Goal: Check status: Check status

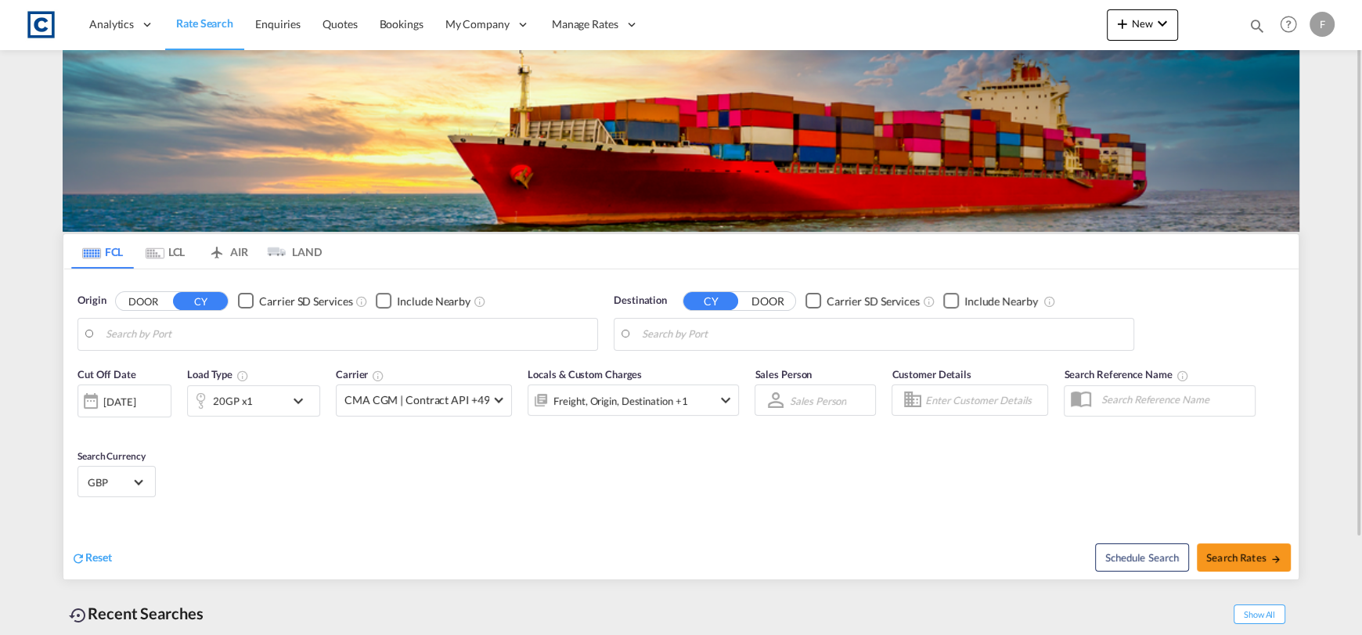
type input "Felixstowe, GBFXT"
type input "[GEOGRAPHIC_DATA], [GEOGRAPHIC_DATA]"
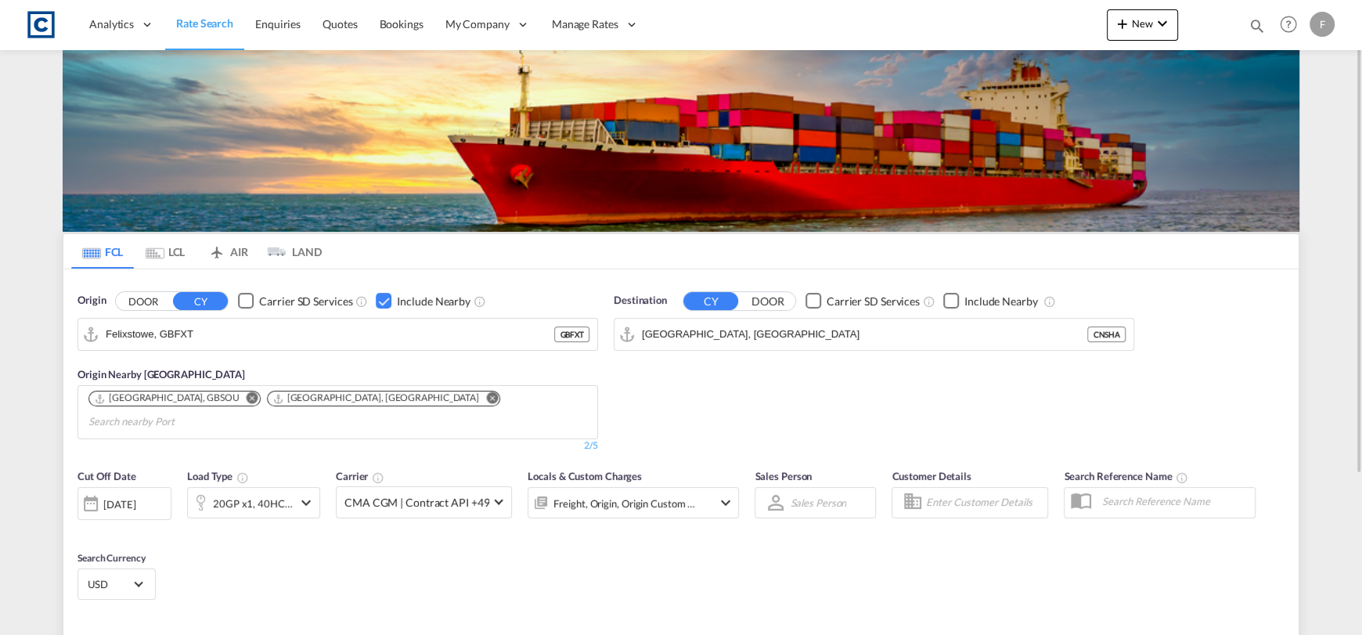
click at [1246, 27] on div "Bookings Quotes Enquiries Help Resources Product Release F My Profile Logout" at bounding box center [1288, 24] width 99 height 49
click at [1248, 26] on md-icon "icon-magnify" at bounding box center [1256, 25] width 17 height 17
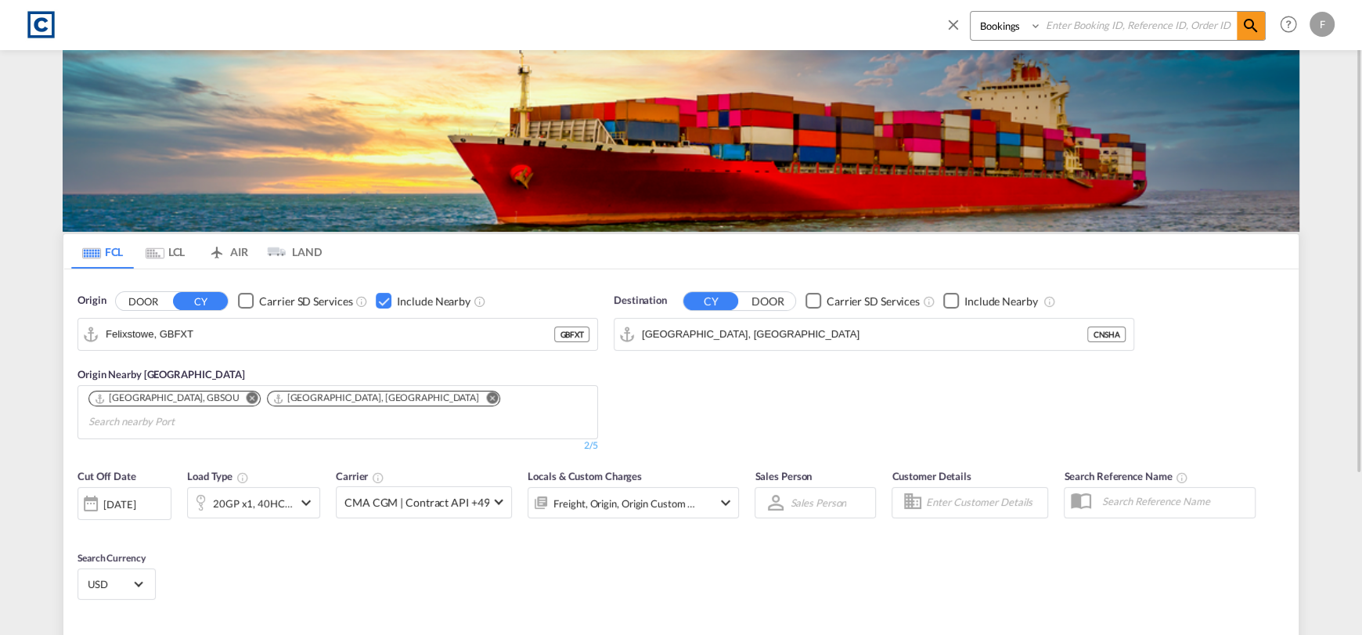
click at [1156, 29] on input at bounding box center [1138, 25] width 195 height 27
paste input "CAD000009649"
type input "CAD000009649"
click at [1005, 27] on select "Bookings Quotes Enquiries" at bounding box center [1007, 26] width 74 height 28
select select "Quotes"
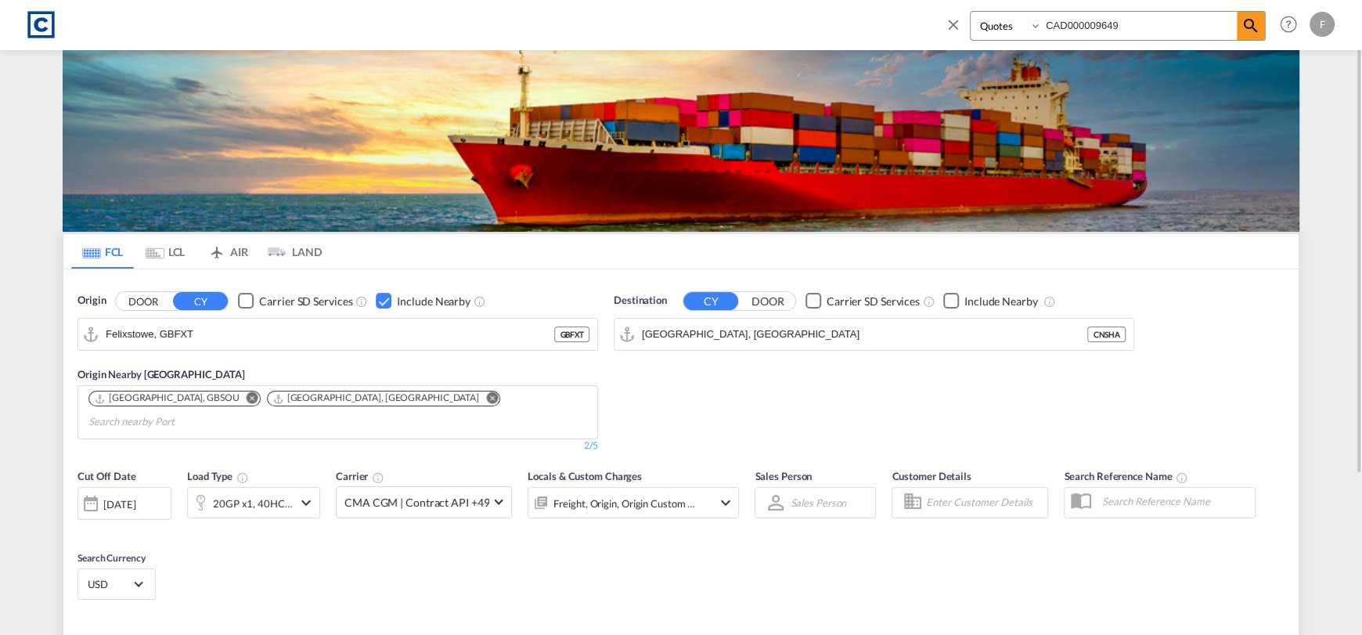
click at [970, 12] on select "Bookings Quotes Enquiries" at bounding box center [1007, 26] width 74 height 28
click at [1246, 24] on md-icon "icon-magnify" at bounding box center [1250, 25] width 19 height 19
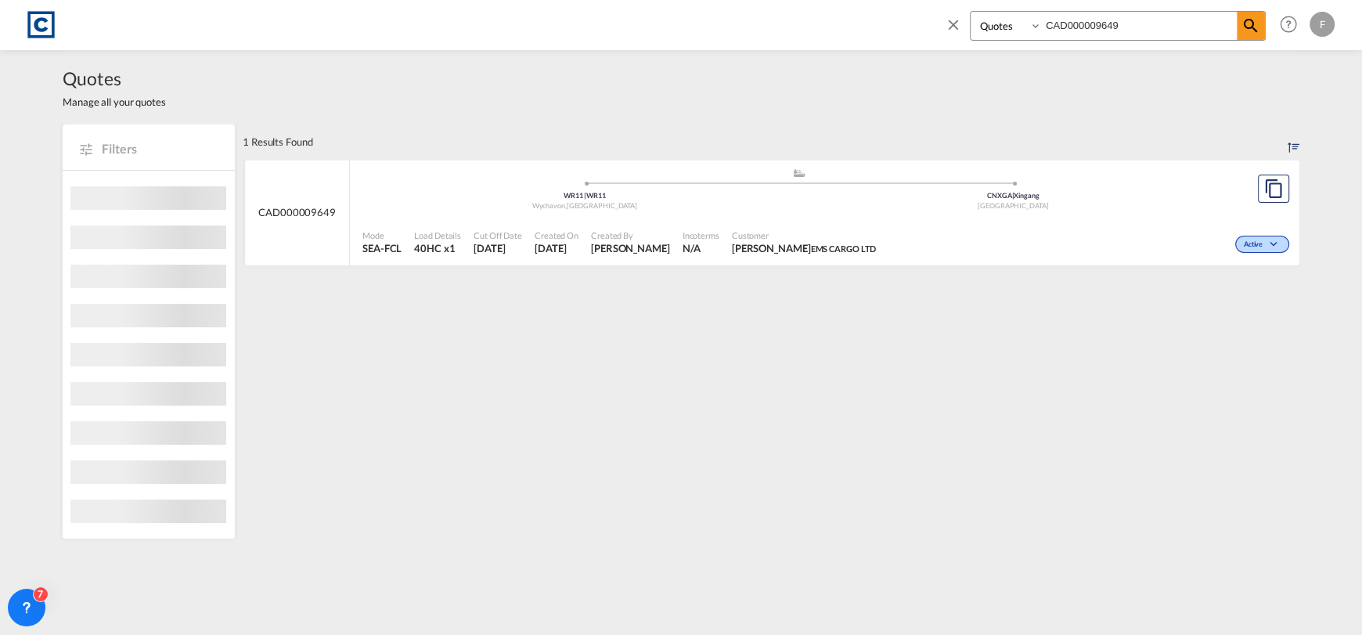
click at [1278, 238] on div "Active" at bounding box center [1262, 244] width 54 height 17
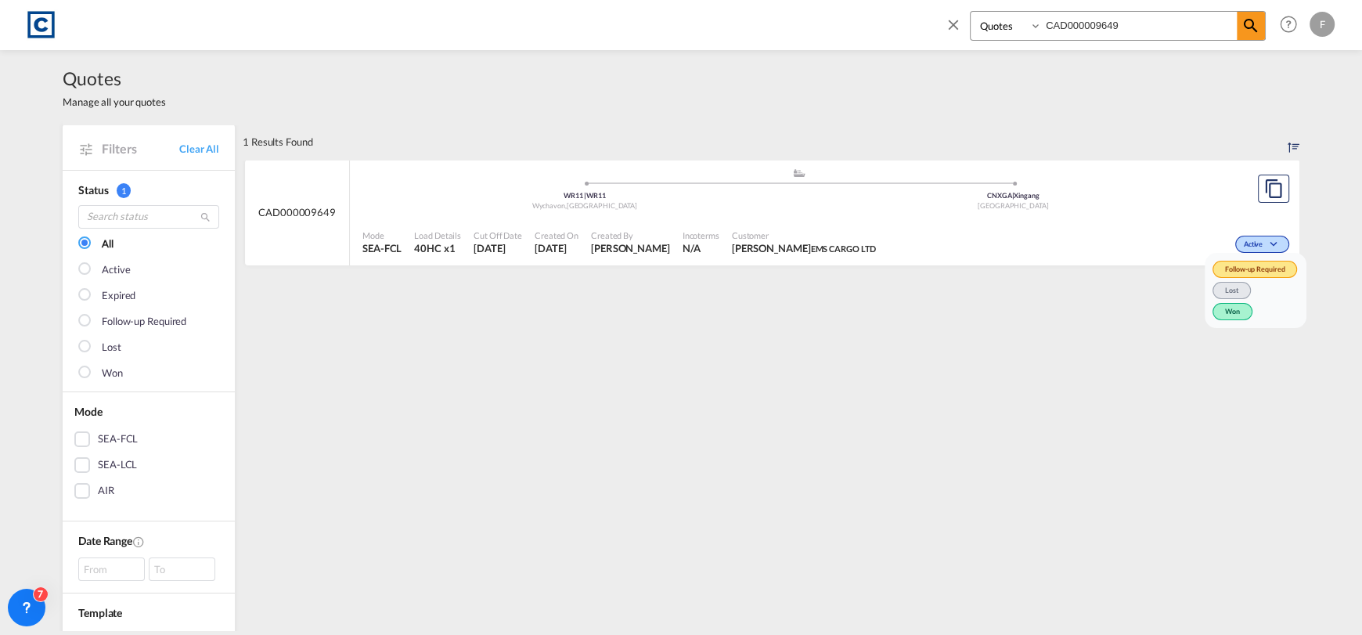
click at [1218, 309] on span "Won" at bounding box center [1232, 311] width 40 height 17
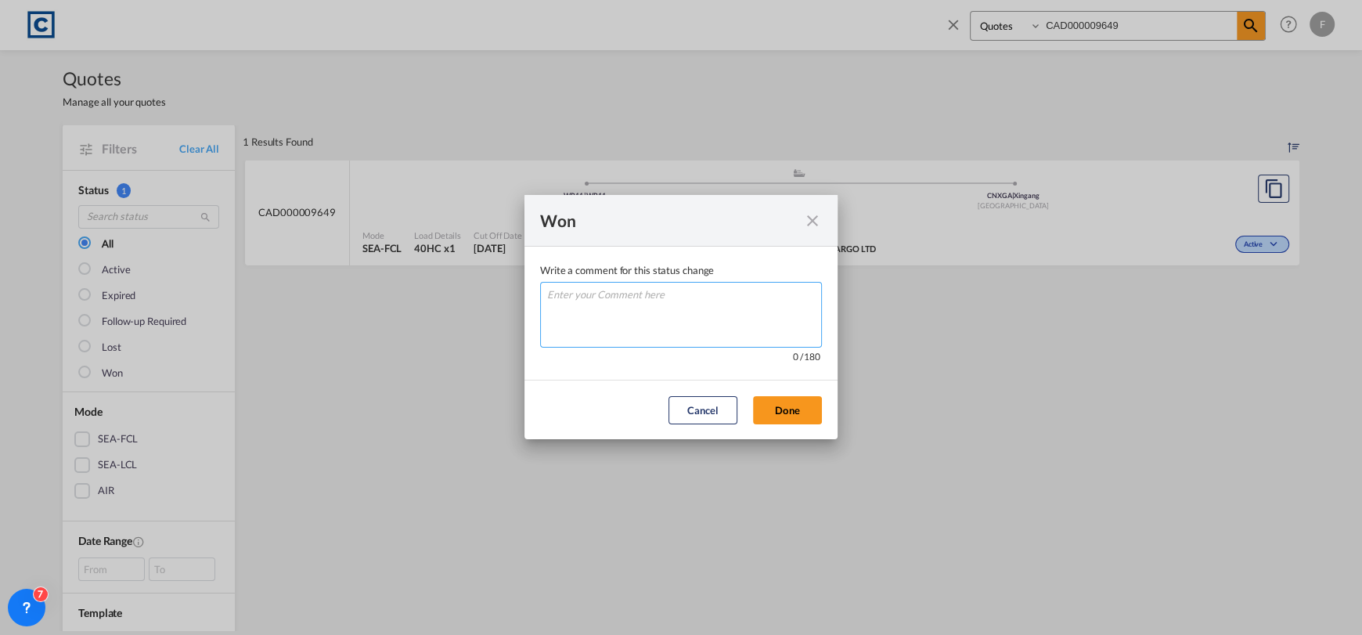
click at [581, 287] on textarea "Write a comment ..." at bounding box center [681, 315] width 282 height 66
type textarea "W"
click at [794, 396] on button "Done" at bounding box center [787, 410] width 69 height 28
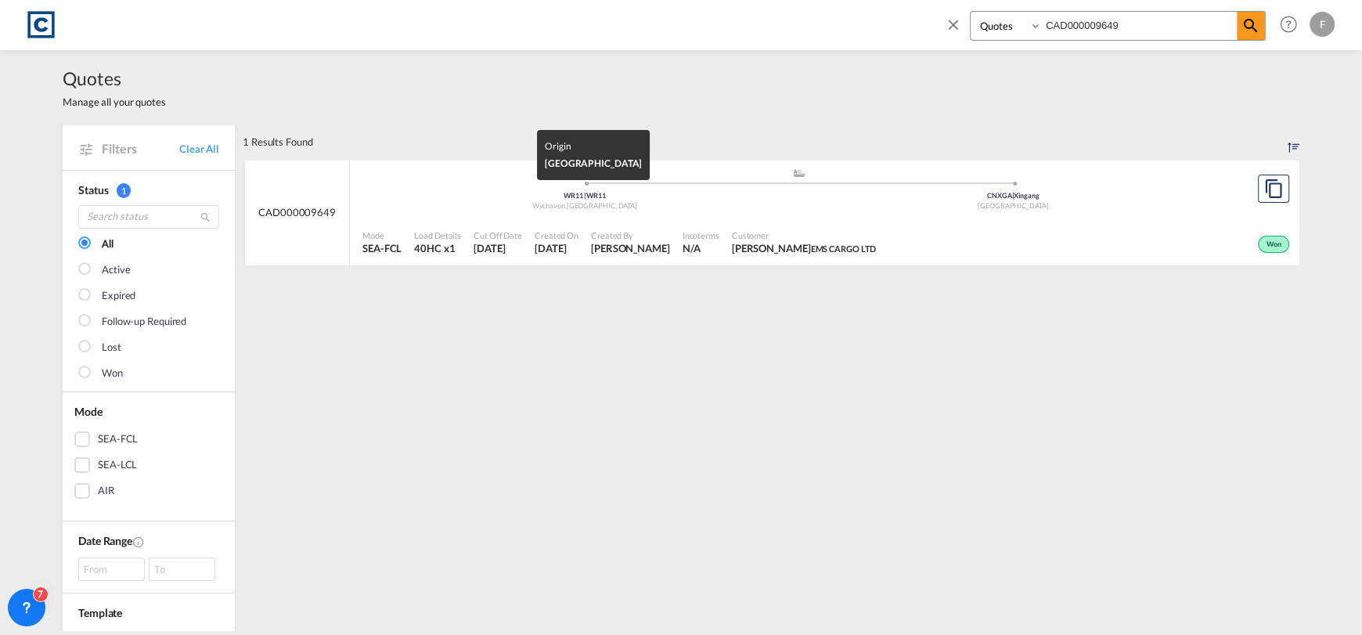
click at [755, 201] on div "Wychavon , [GEOGRAPHIC_DATA]" at bounding box center [584, 206] width 429 height 10
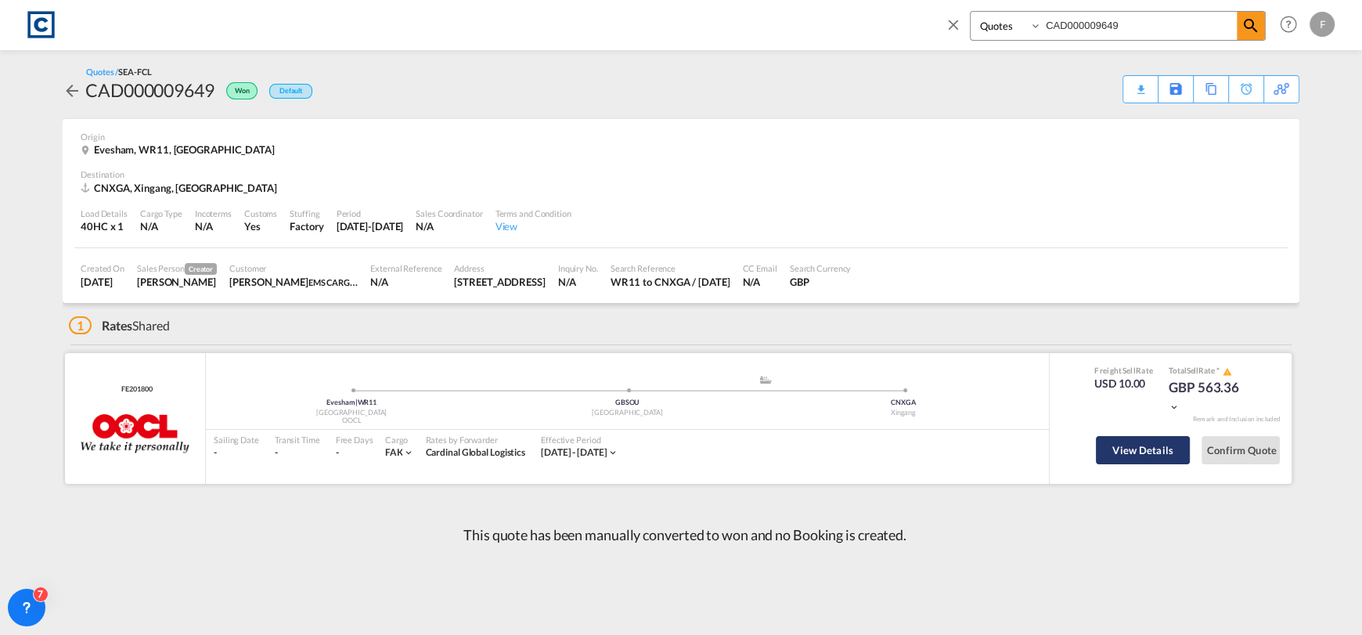
click at [1163, 461] on button "View Details" at bounding box center [1142, 450] width 94 height 28
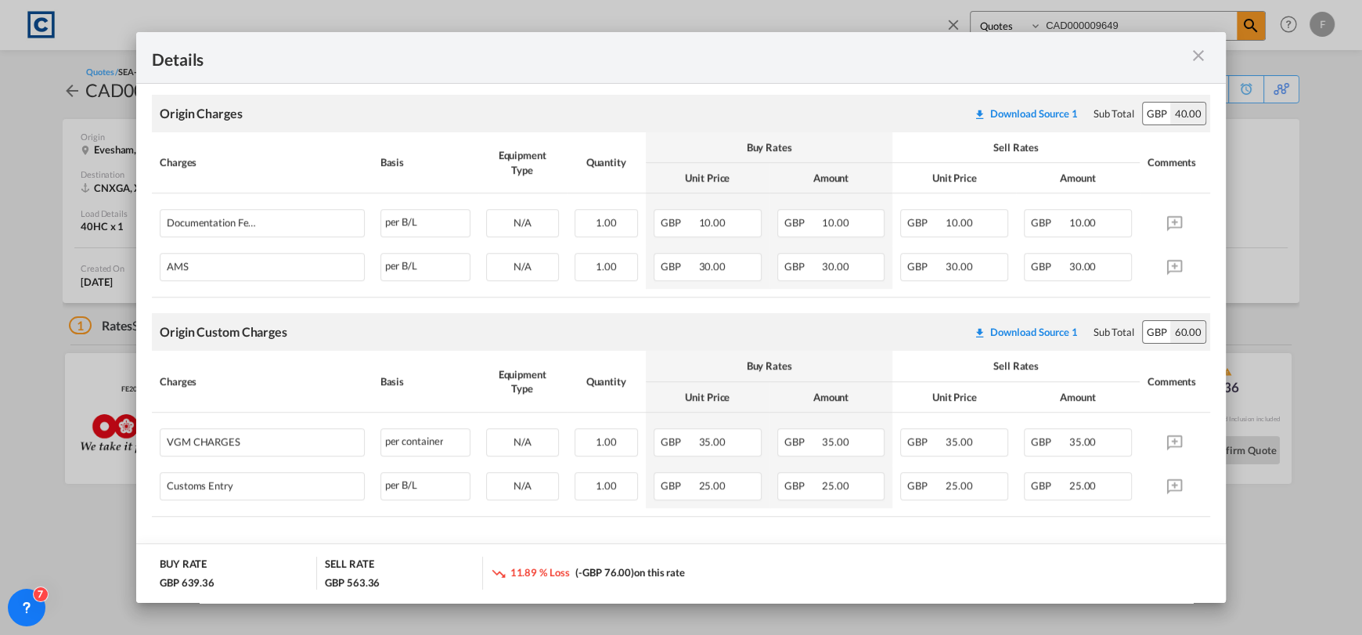
scroll to position [767, 0]
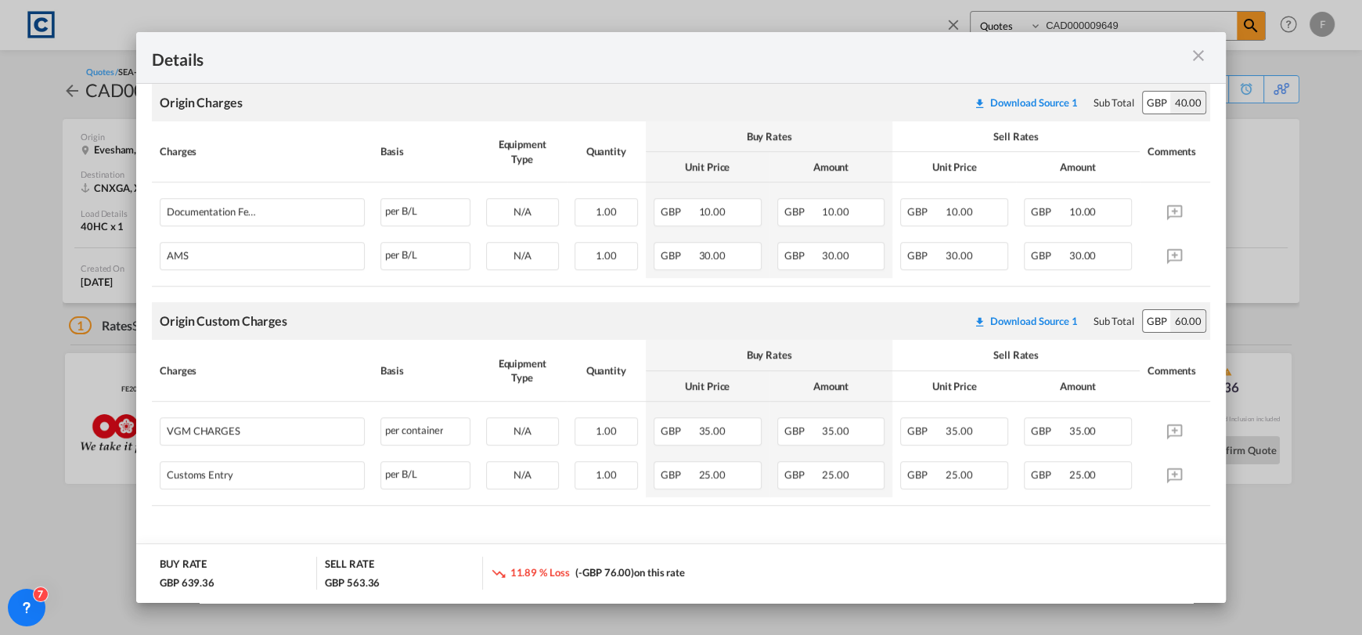
click at [1198, 56] on md-icon "icon-close m-3 fg-AAA8AD cursor" at bounding box center [1198, 55] width 19 height 19
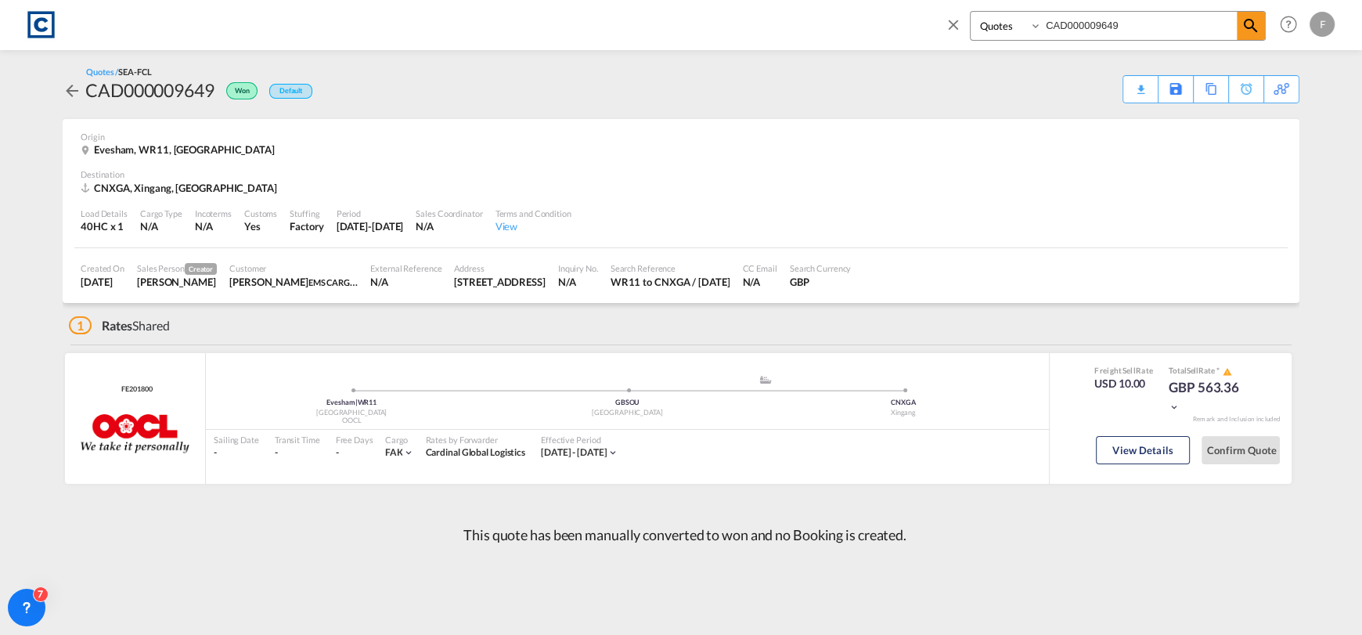
drag, startPoint x: 1167, startPoint y: 25, endPoint x: 731, endPoint y: 2, distance: 436.4
click at [796, 31] on div "Bookings Quotes Enquiries CAD000009649 Help Resources Product Release F My Prof…" at bounding box center [680, 24] width 1315 height 49
paste input "856"
type input "CAD000009856"
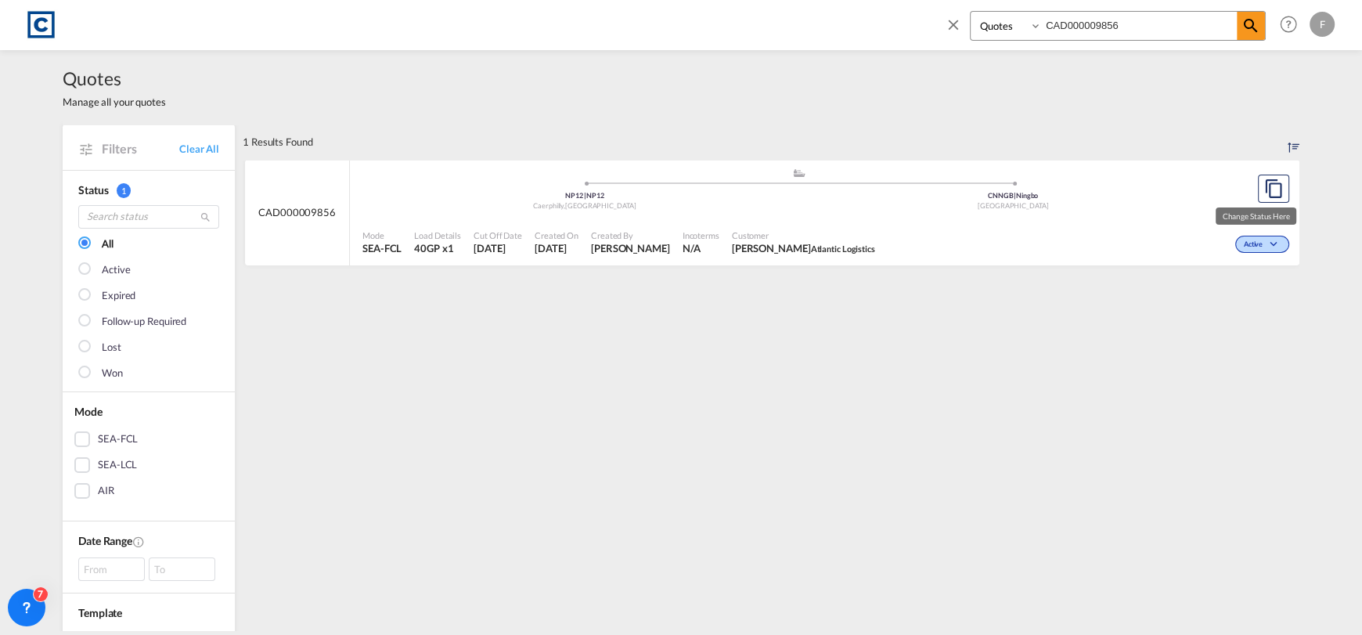
click at [1280, 243] on div "Active" at bounding box center [1262, 244] width 54 height 17
click at [1230, 318] on span "Won" at bounding box center [1232, 311] width 40 height 17
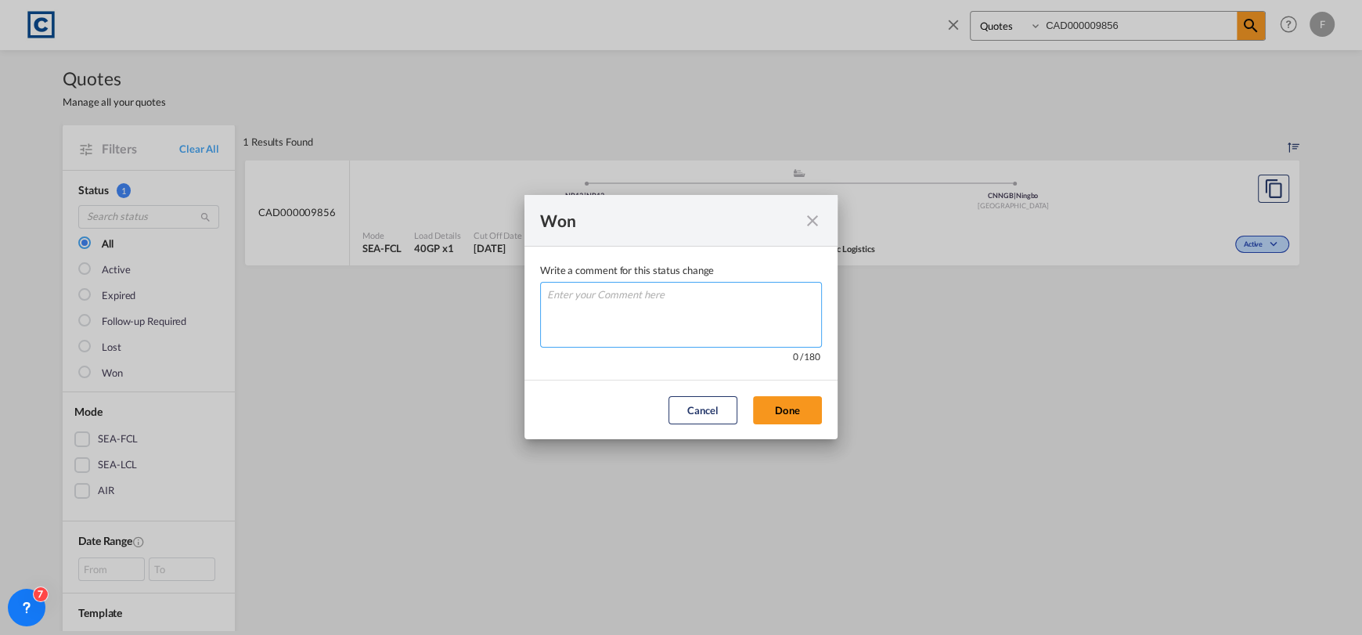
click at [634, 319] on textarea "Write a comment ..." at bounding box center [681, 315] width 282 height 66
type textarea "W"
click at [803, 402] on button "Done" at bounding box center [787, 410] width 69 height 28
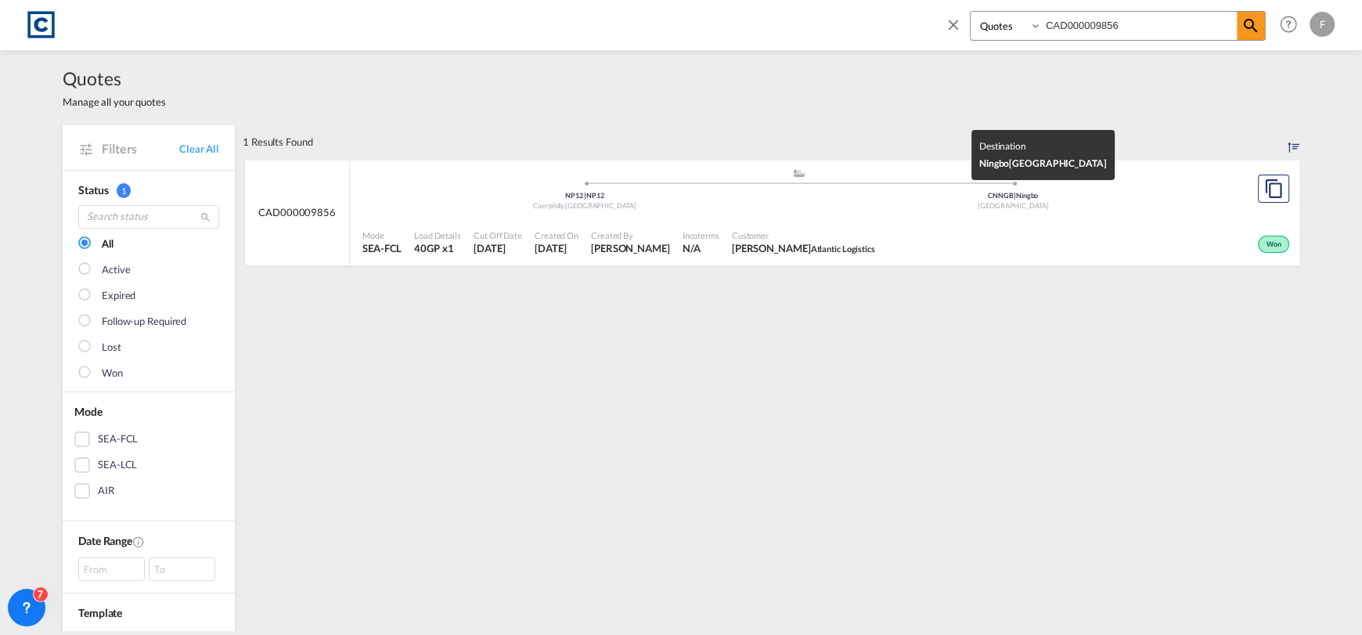
click at [928, 203] on div "[GEOGRAPHIC_DATA]" at bounding box center [1013, 206] width 429 height 10
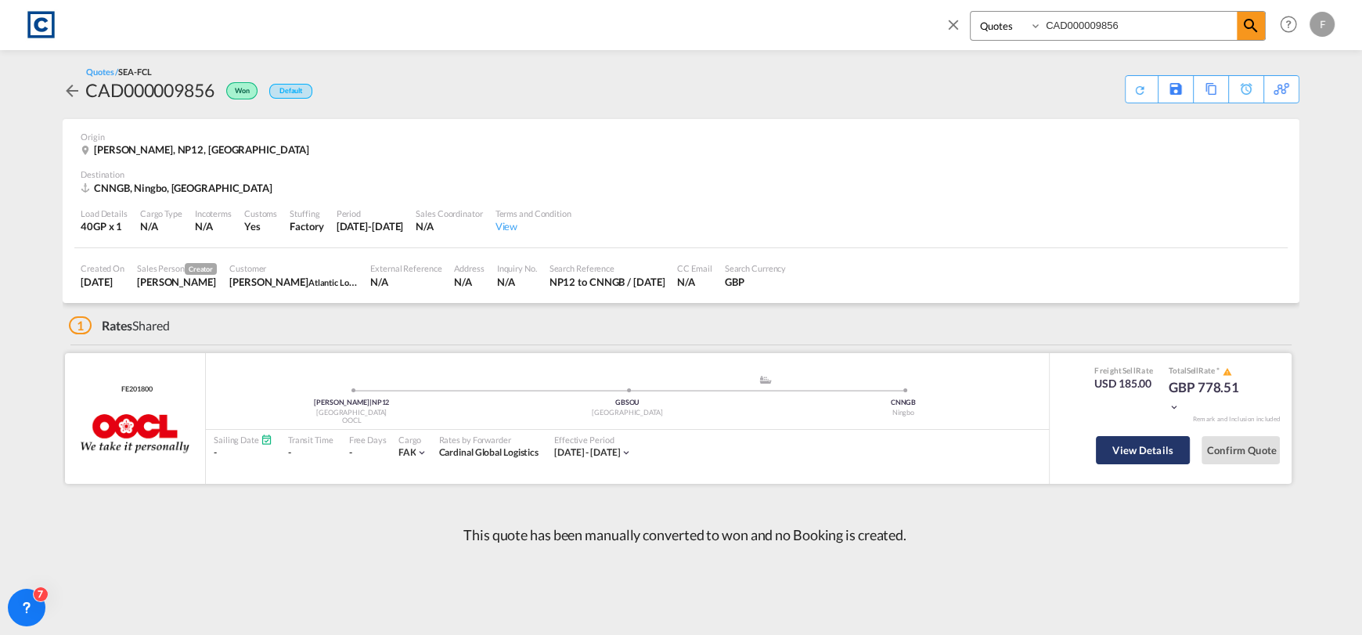
click at [1140, 438] on button "View Details" at bounding box center [1142, 450] width 94 height 28
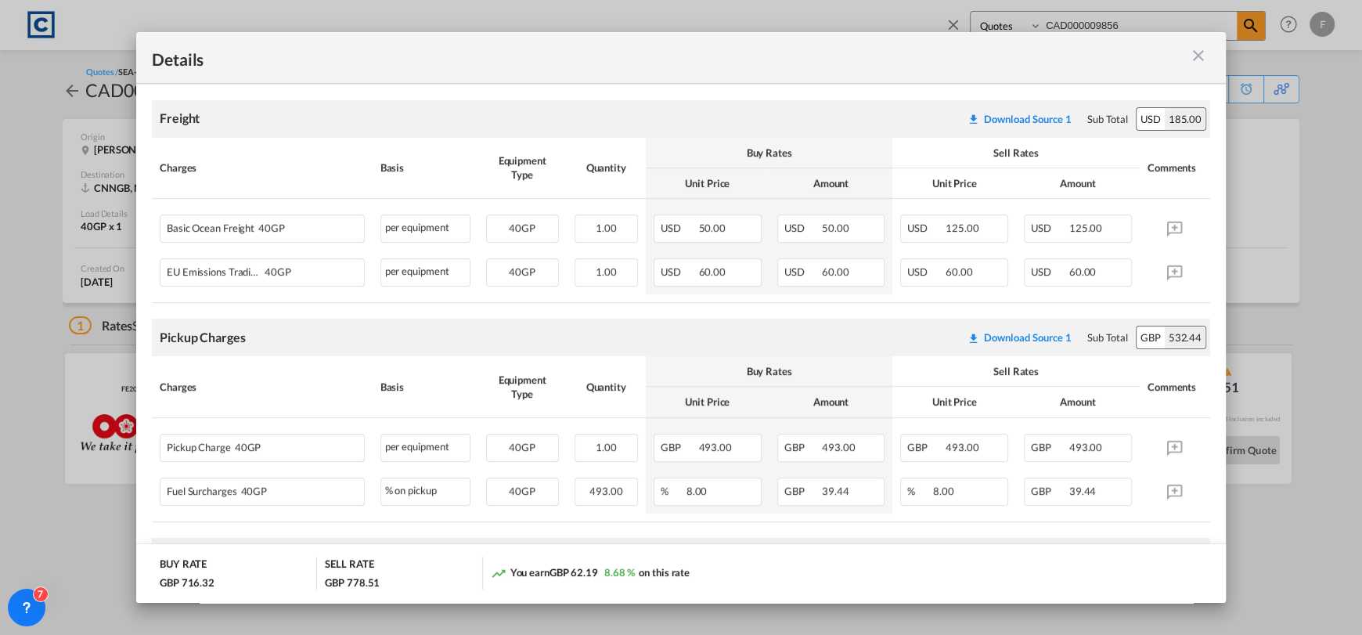
scroll to position [548, 0]
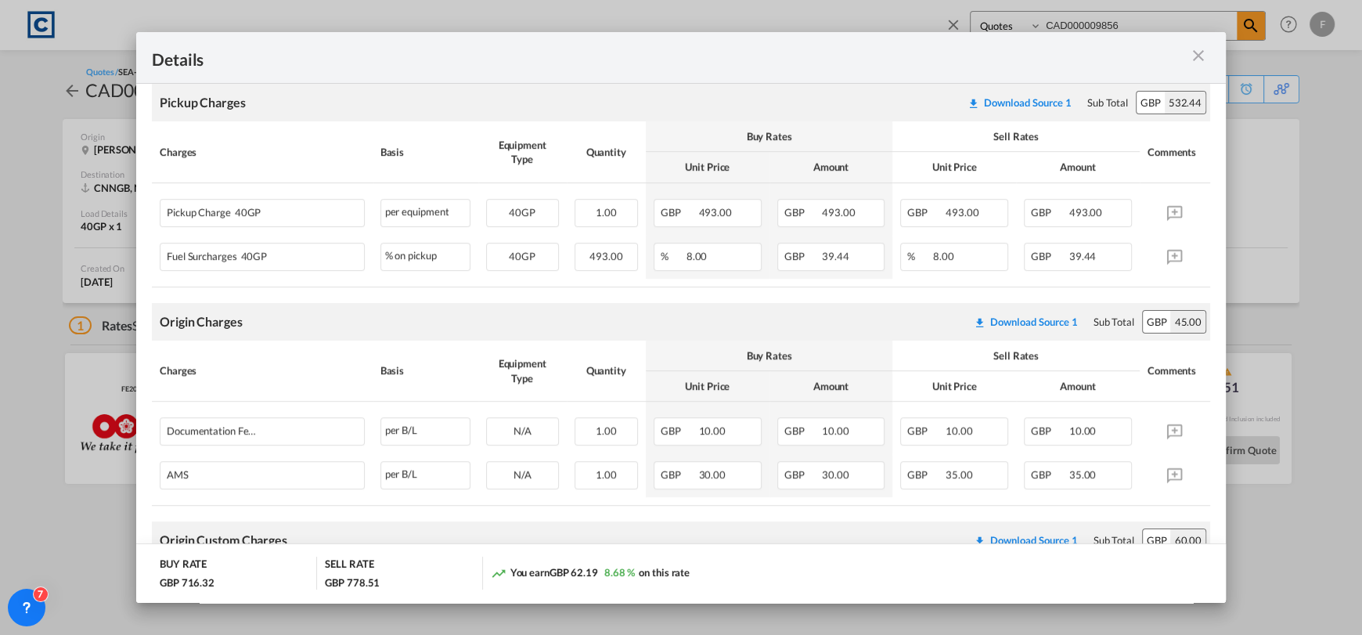
click at [1192, 51] on md-icon "icon-close m-3 fg-AAA8AD cursor" at bounding box center [1198, 55] width 19 height 19
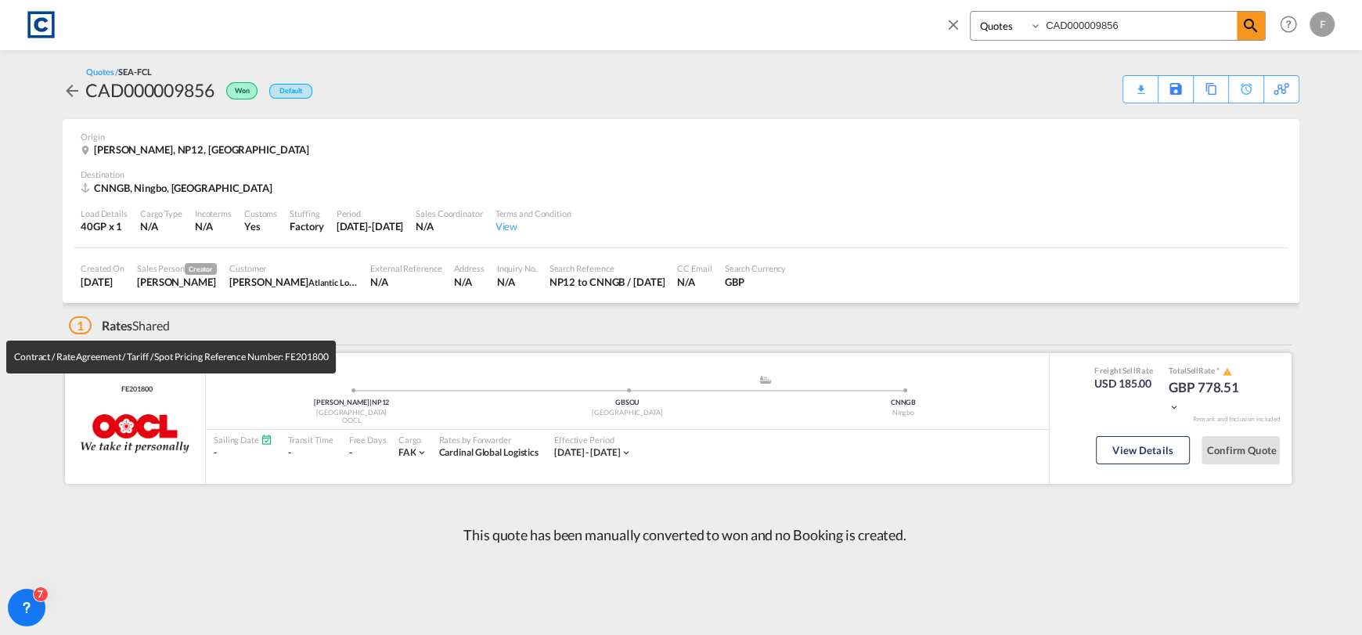
click at [135, 384] on span "FE201800" at bounding box center [134, 389] width 34 height 10
copy span "FE201800"
